Goal: Find specific page/section: Find specific page/section

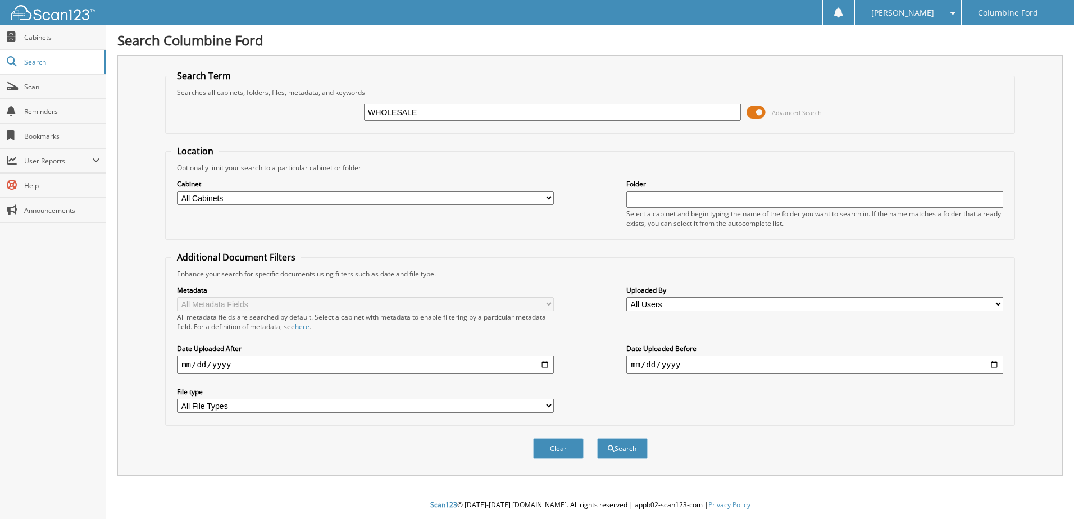
type input "WHOLESALE"
click at [597, 438] on button "Search" at bounding box center [622, 448] width 51 height 21
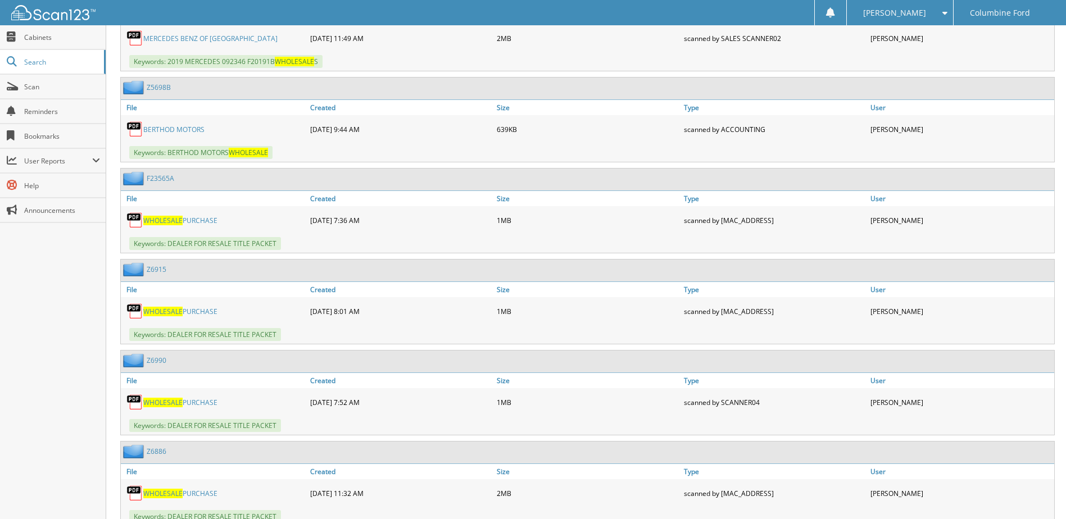
scroll to position [786, 0]
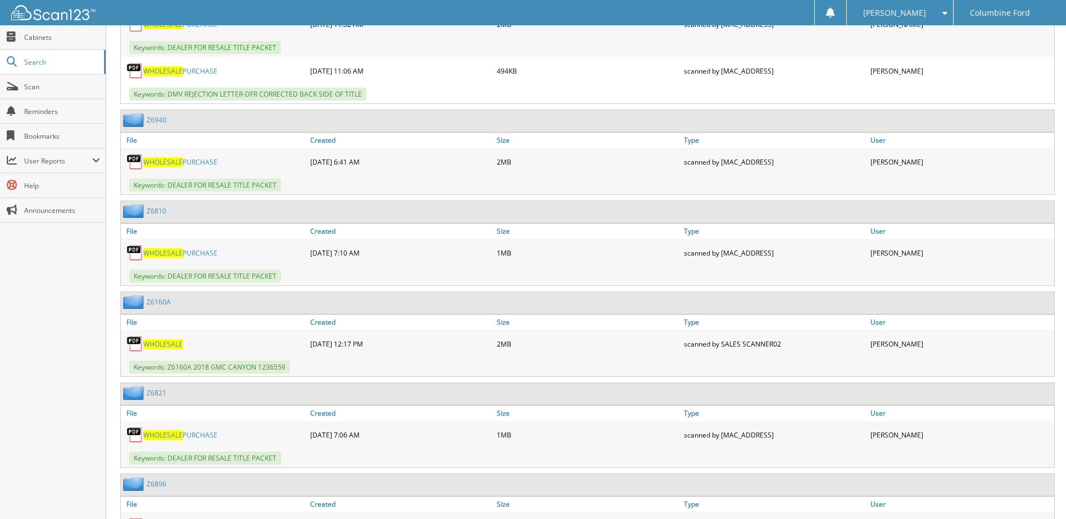
scroll to position [1292, 0]
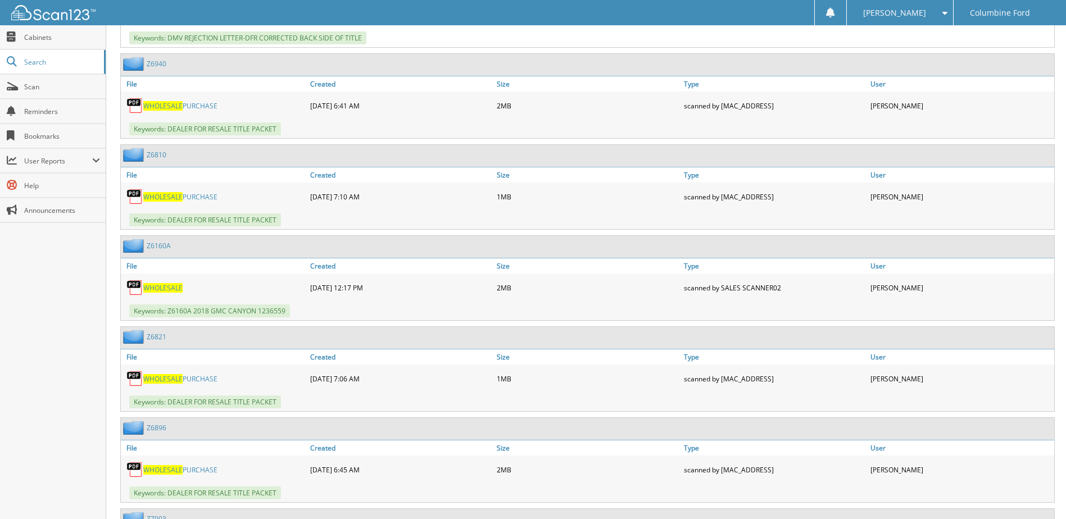
click at [199, 375] on link "WHOLESALE PURCHASE" at bounding box center [180, 379] width 74 height 10
click at [159, 340] on link "Z6821" at bounding box center [157, 337] width 20 height 10
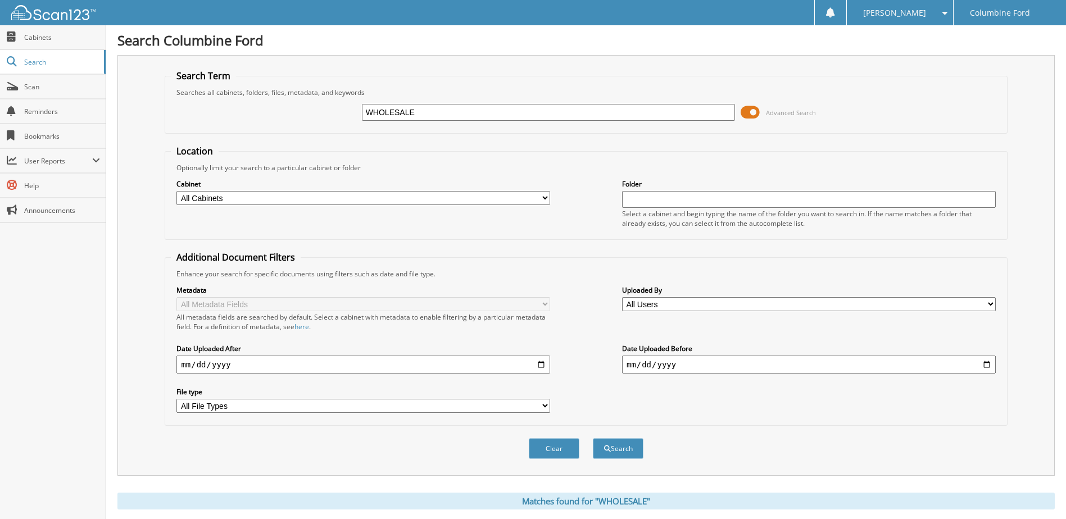
click at [486, 106] on input "WHOLESALE" at bounding box center [549, 112] width 374 height 17
type input "FRONTIER AUTO"
click at [593, 438] on button "Search" at bounding box center [618, 448] width 51 height 21
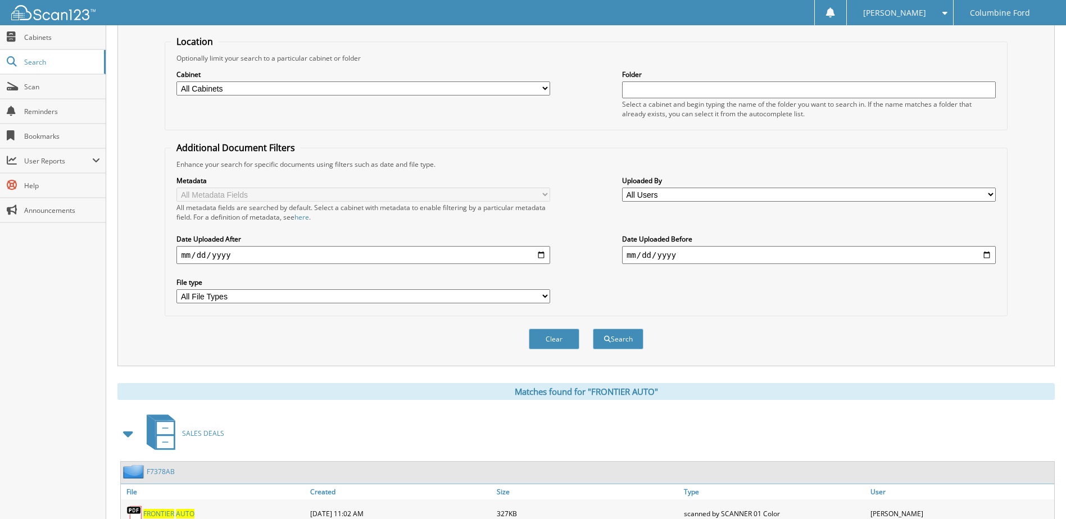
scroll to position [337, 0]
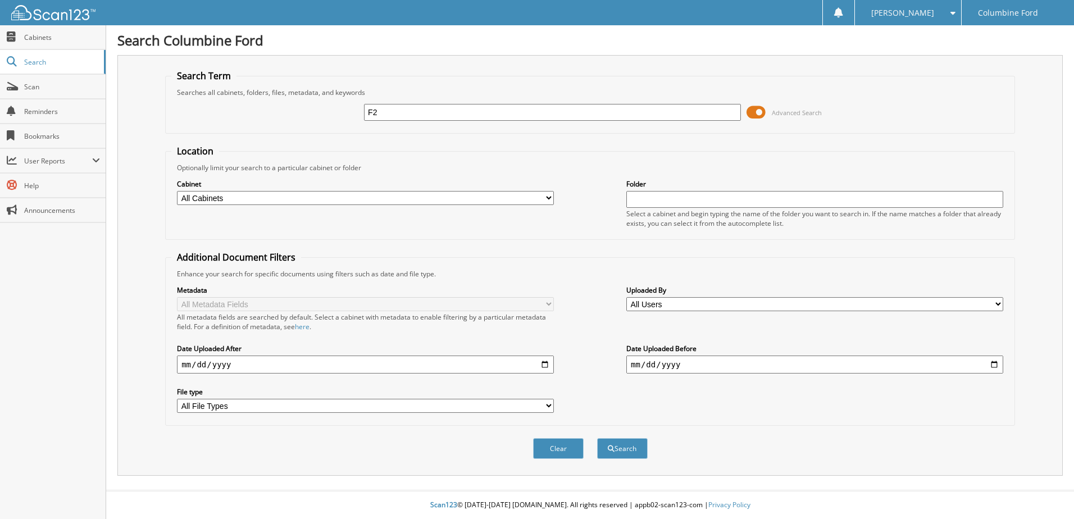
type input "F"
type input "S"
type input "ROBI SIFERS"
click at [597, 438] on button "Search" at bounding box center [622, 448] width 51 height 21
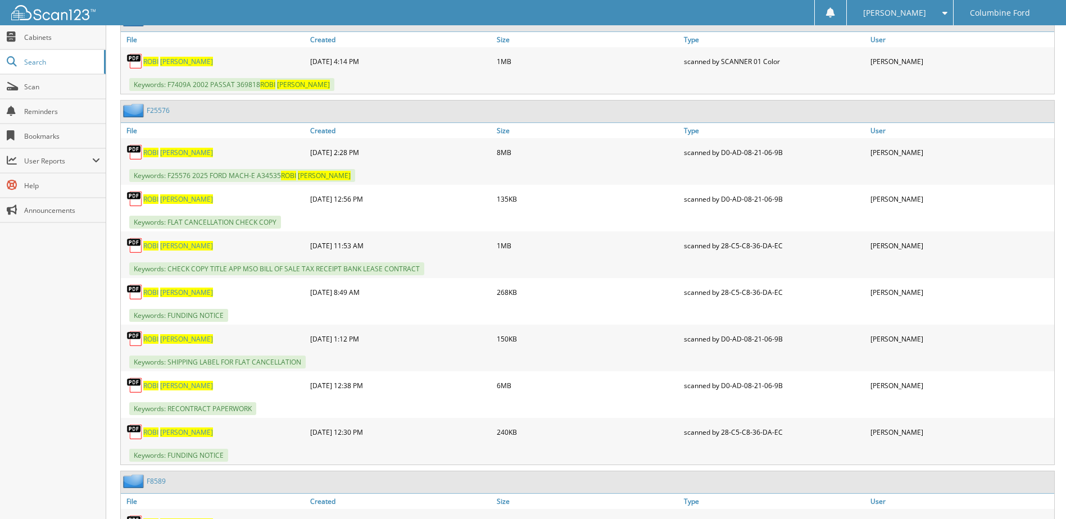
scroll to position [506, 0]
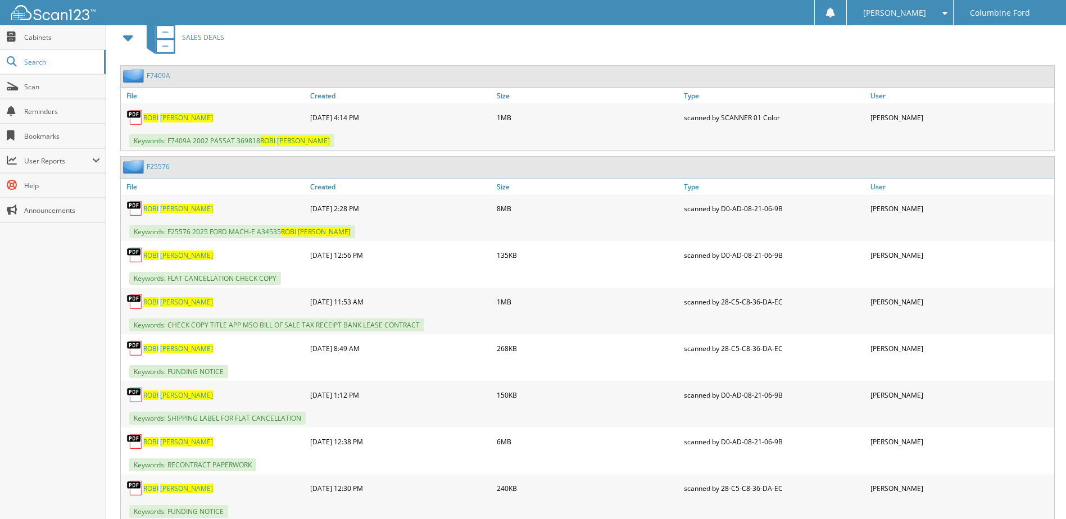
click at [157, 208] on span "ROBI" at bounding box center [150, 209] width 15 height 10
click at [164, 300] on span "[PERSON_NAME]" at bounding box center [186, 302] width 53 height 10
